Goal: Transaction & Acquisition: Purchase product/service

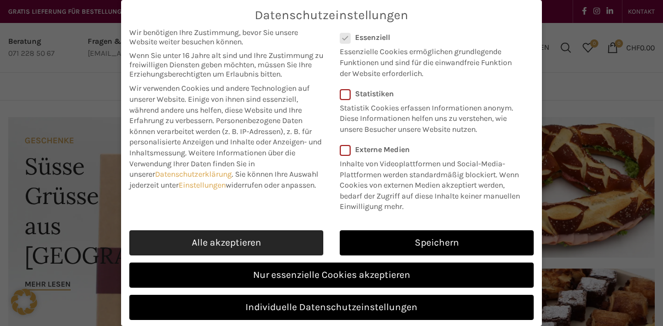
click at [237, 243] on link "Alle akzeptieren" at bounding box center [226, 243] width 194 height 25
checkbox input "true"
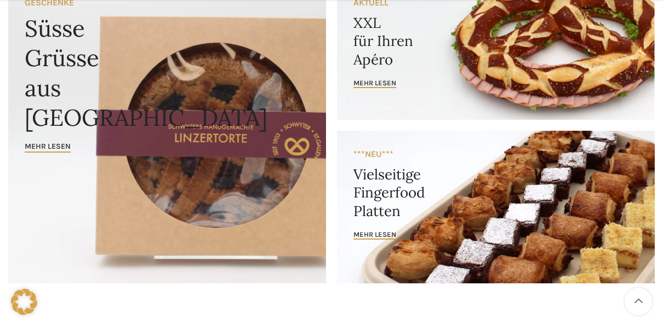
scroll to position [147, 0]
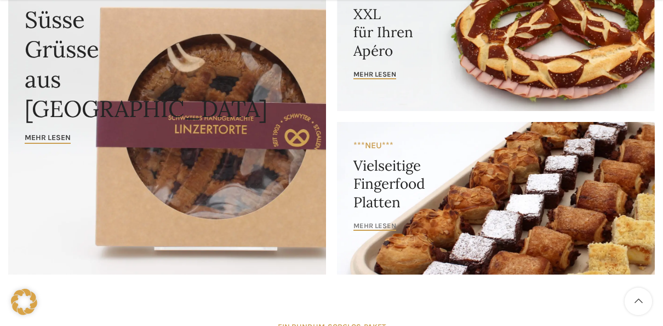
click at [386, 230] on span "mehr lesen" at bounding box center [374, 226] width 43 height 9
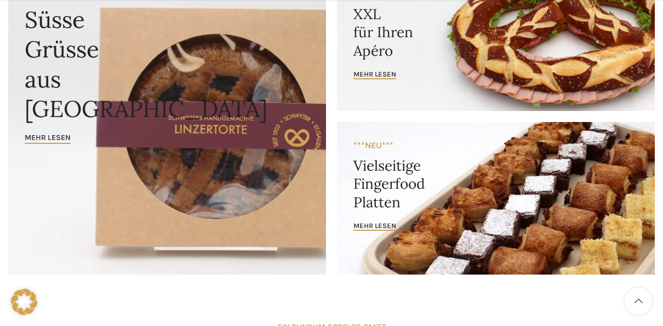
click at [371, 67] on link "Banner link" at bounding box center [496, 40] width 318 height 141
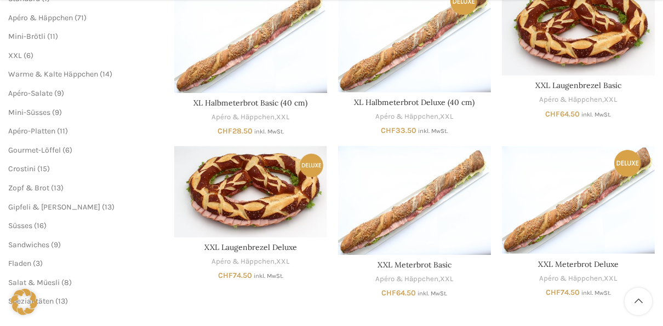
scroll to position [218, 0]
click at [397, 266] on link "XXL Meterbrot Basic" at bounding box center [414, 265] width 74 height 10
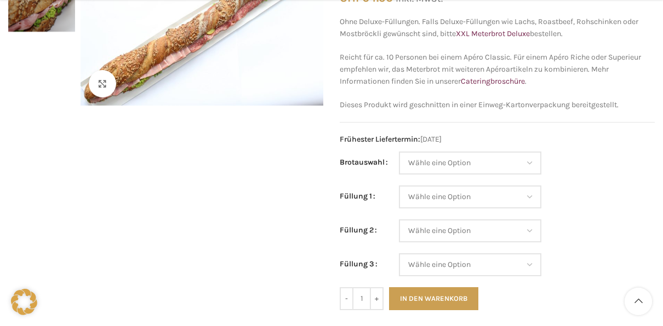
scroll to position [194, 0]
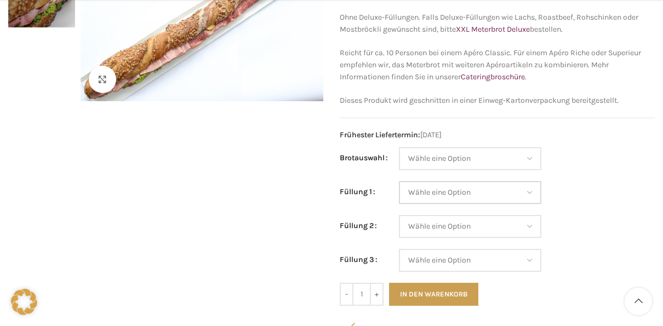
click at [531, 194] on select "Wähle eine Option Salami Schinken Fleischkäse Trutenschinken Appenzellerkäse Gr…" at bounding box center [470, 192] width 142 height 23
click at [616, 188] on td "Wähle eine Option Salami Schinken Fleischkäse Trutenschinken Appenzellerkäse Gr…" at bounding box center [527, 198] width 256 height 34
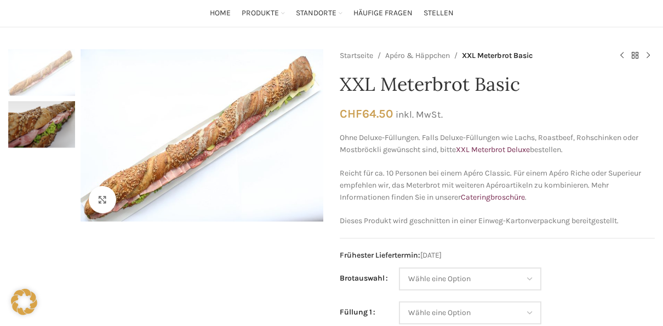
scroll to position [0, 0]
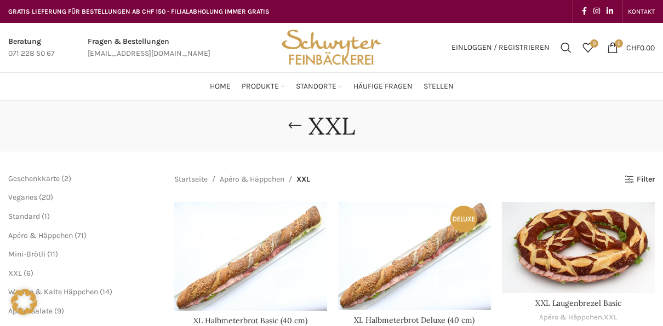
scroll to position [218, 0]
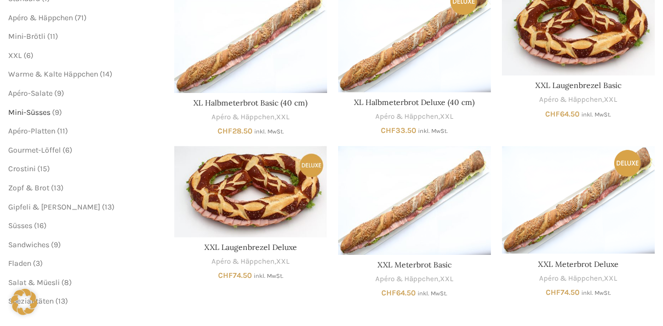
click at [39, 112] on span "Mini-Süsses" at bounding box center [29, 112] width 42 height 9
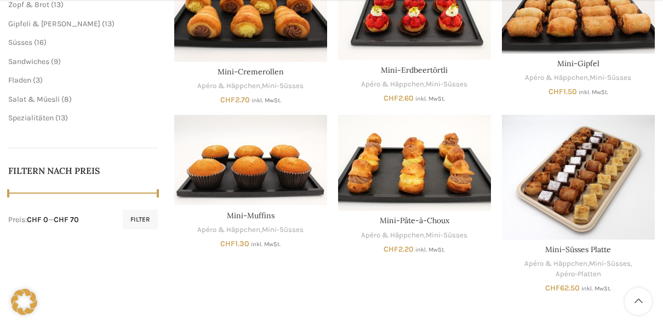
scroll to position [409, 0]
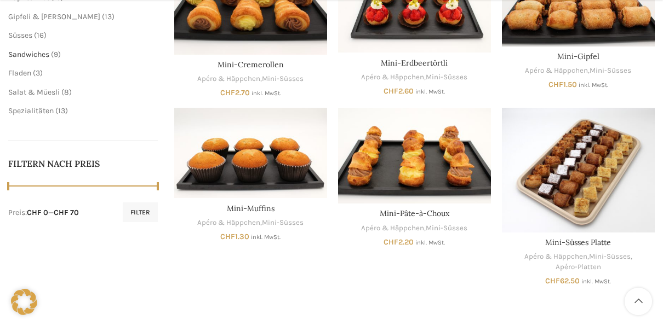
click at [26, 53] on span "Sandwiches" at bounding box center [28, 54] width 41 height 9
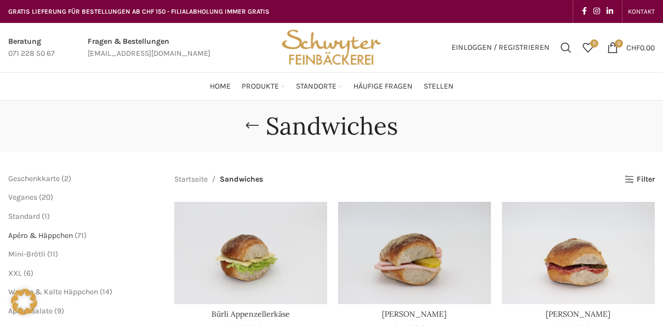
click at [30, 235] on span "Apéro & Häppchen" at bounding box center [40, 235] width 65 height 9
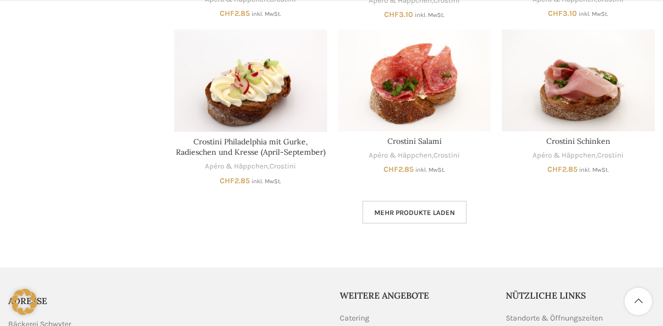
scroll to position [703, 0]
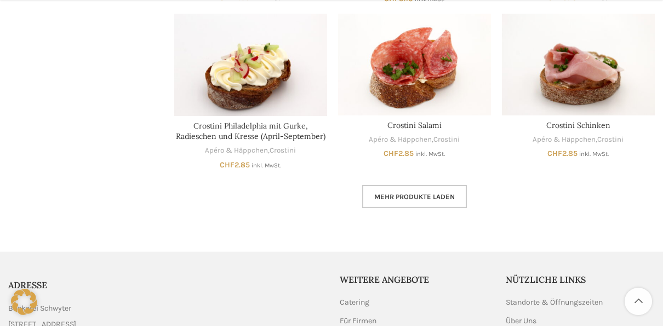
click at [401, 199] on span "Mehr Produkte laden" at bounding box center [414, 197] width 81 height 9
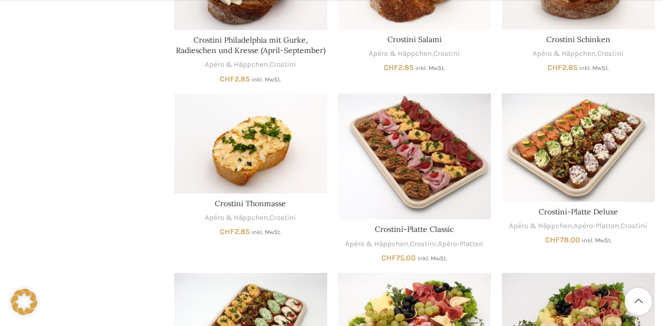
scroll to position [800, 0]
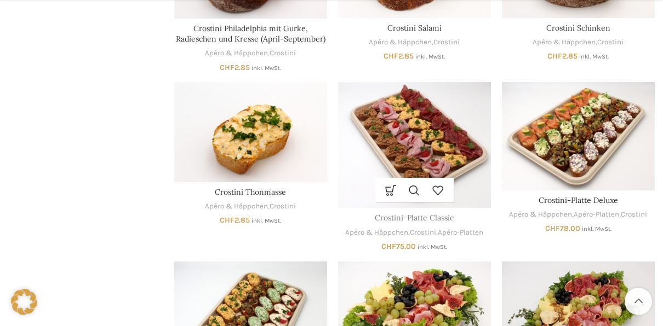
click at [418, 221] on link "Crostini-Platte Classic" at bounding box center [414, 218] width 79 height 10
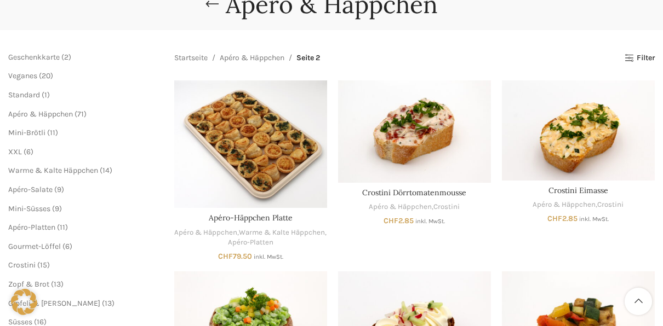
scroll to position [78, 0]
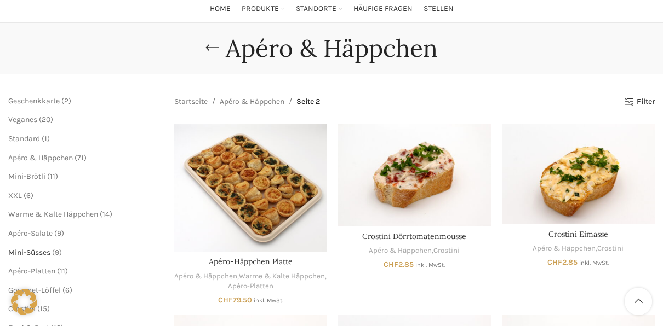
click at [39, 252] on span "Mini-Süsses" at bounding box center [29, 252] width 42 height 9
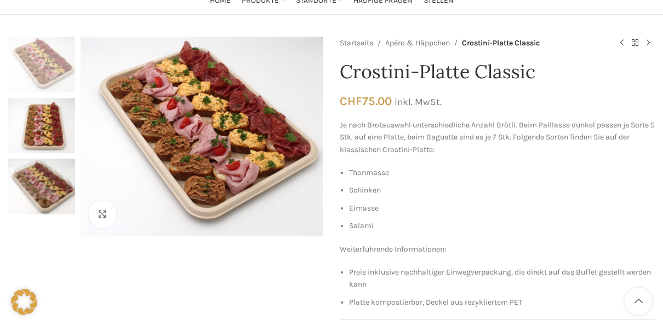
scroll to position [97, 0]
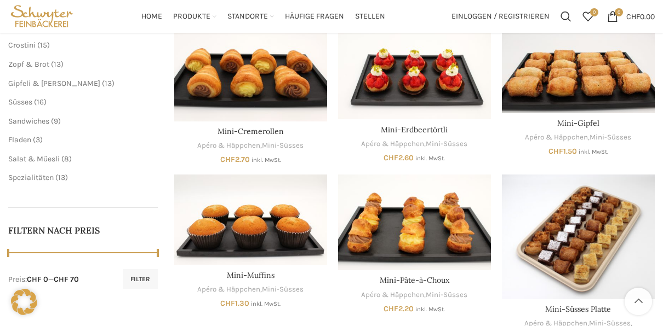
scroll to position [328, 0]
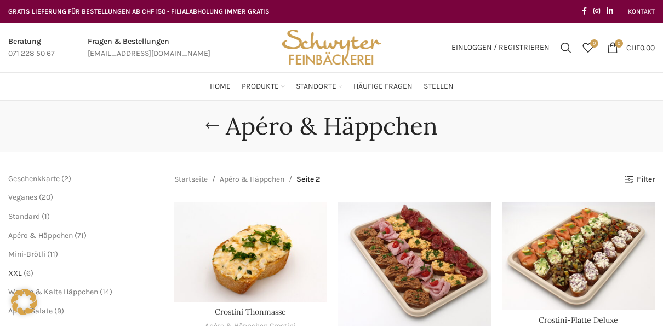
click at [14, 276] on span "XXL" at bounding box center [15, 273] width 14 height 9
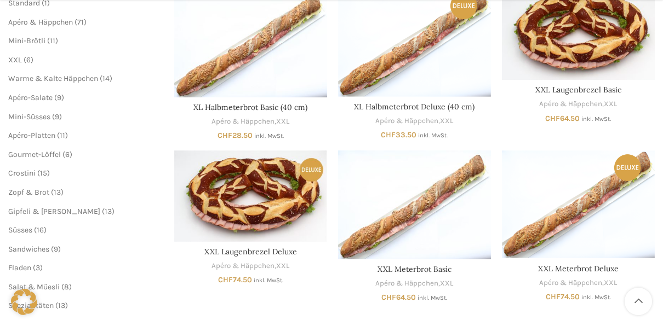
scroll to position [251, 0]
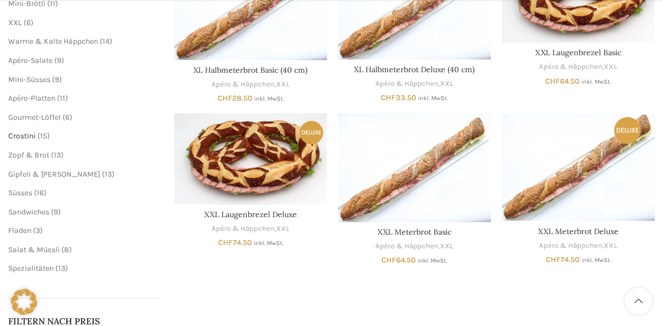
click at [28, 135] on span "Crostini" at bounding box center [21, 135] width 27 height 9
click at [45, 51] on ul "Mini-Brötli 11 11 Produkte XXL 6 6 Produkte Warme & Kalte Häppchen 14 14 Produk…" at bounding box center [83, 69] width 150 height 143
drag, startPoint x: 36, startPoint y: 64, endPoint x: 28, endPoint y: 97, distance: 34.8
click at [28, 97] on span "Apéro-Platten" at bounding box center [31, 98] width 47 height 9
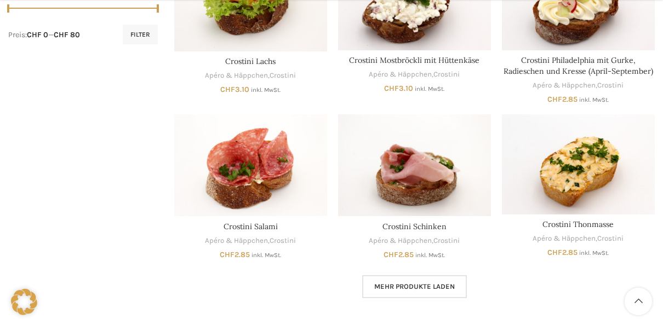
scroll to position [676, 0]
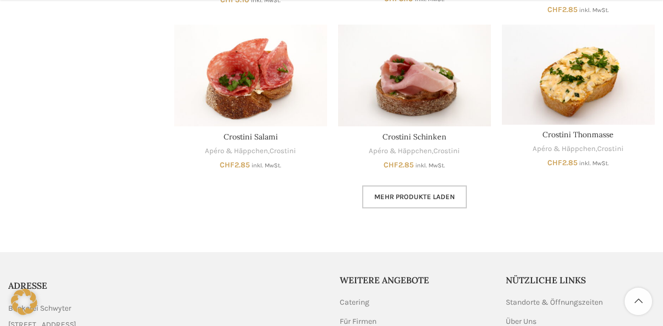
click at [406, 193] on span "Mehr Produkte laden" at bounding box center [414, 197] width 81 height 9
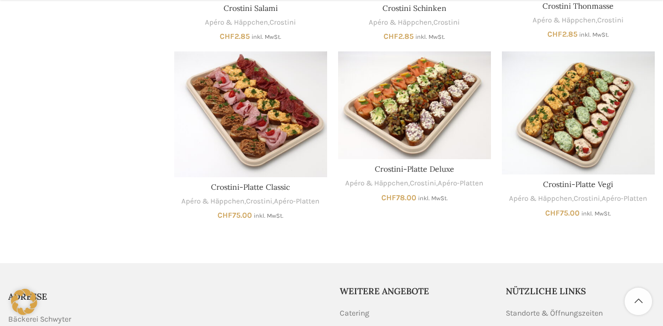
scroll to position [817, 0]
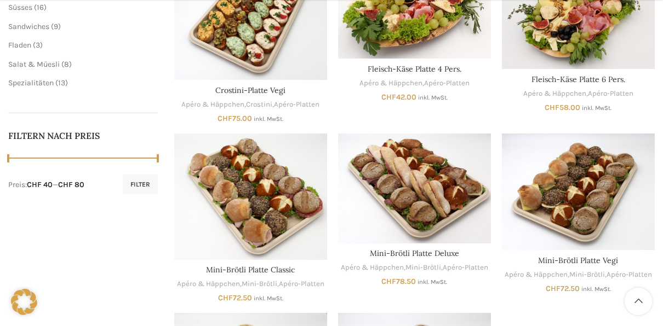
scroll to position [467, 0]
